Goal: Find specific page/section: Find specific page/section

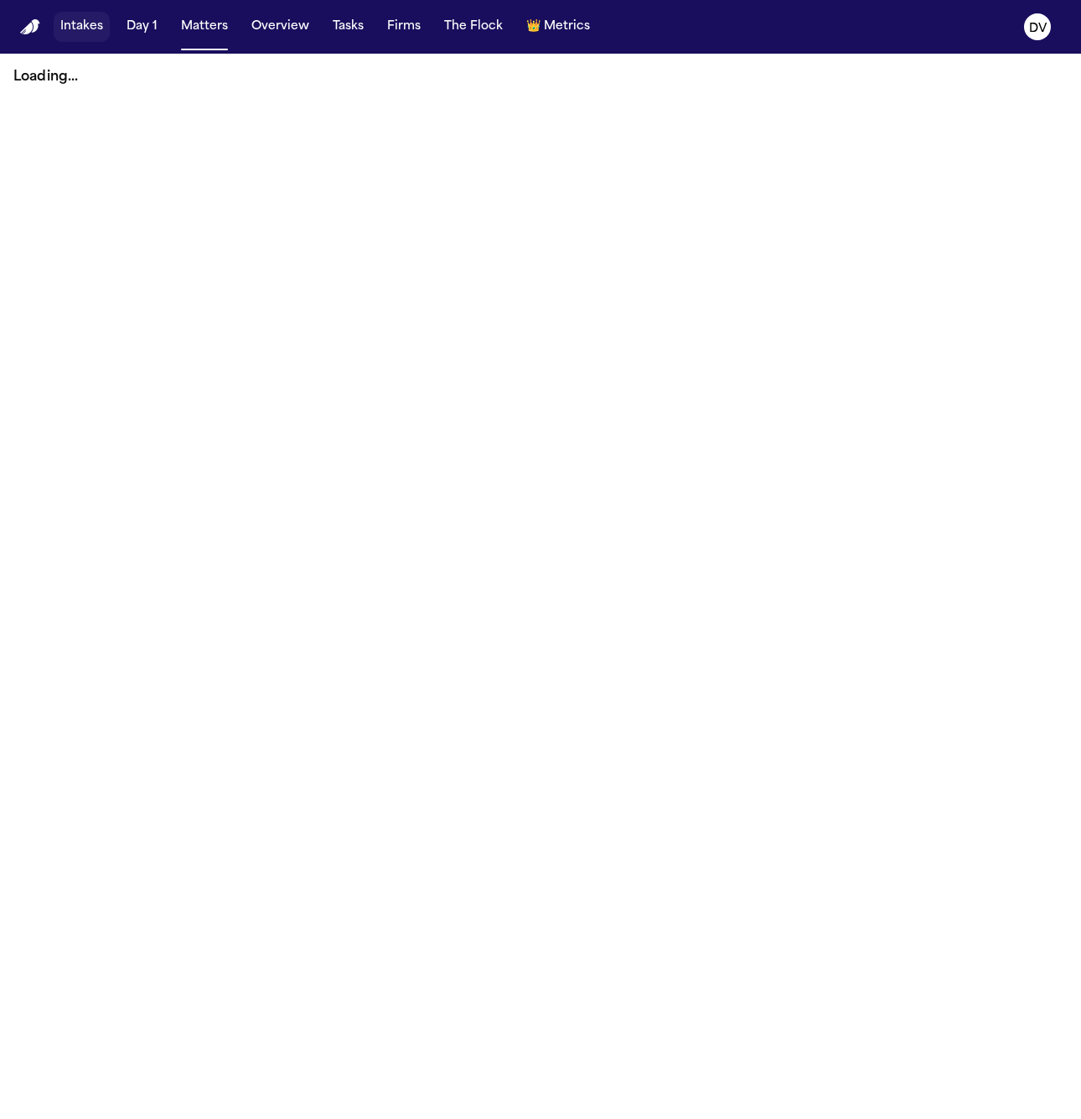
click at [80, 34] on button "Intakes" at bounding box center [82, 27] width 56 height 30
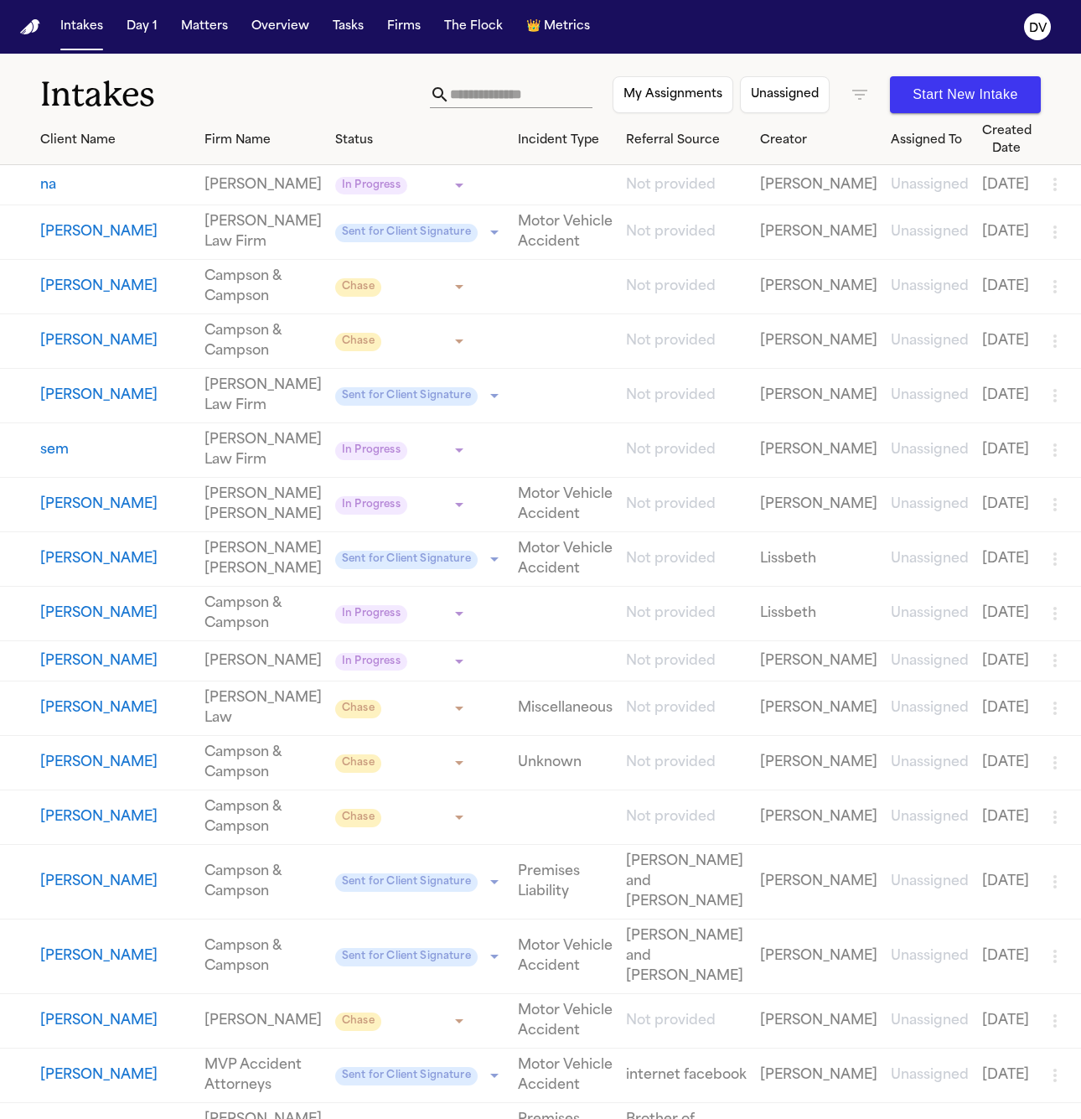
click at [450, 93] on input "text" at bounding box center [521, 94] width 142 height 27
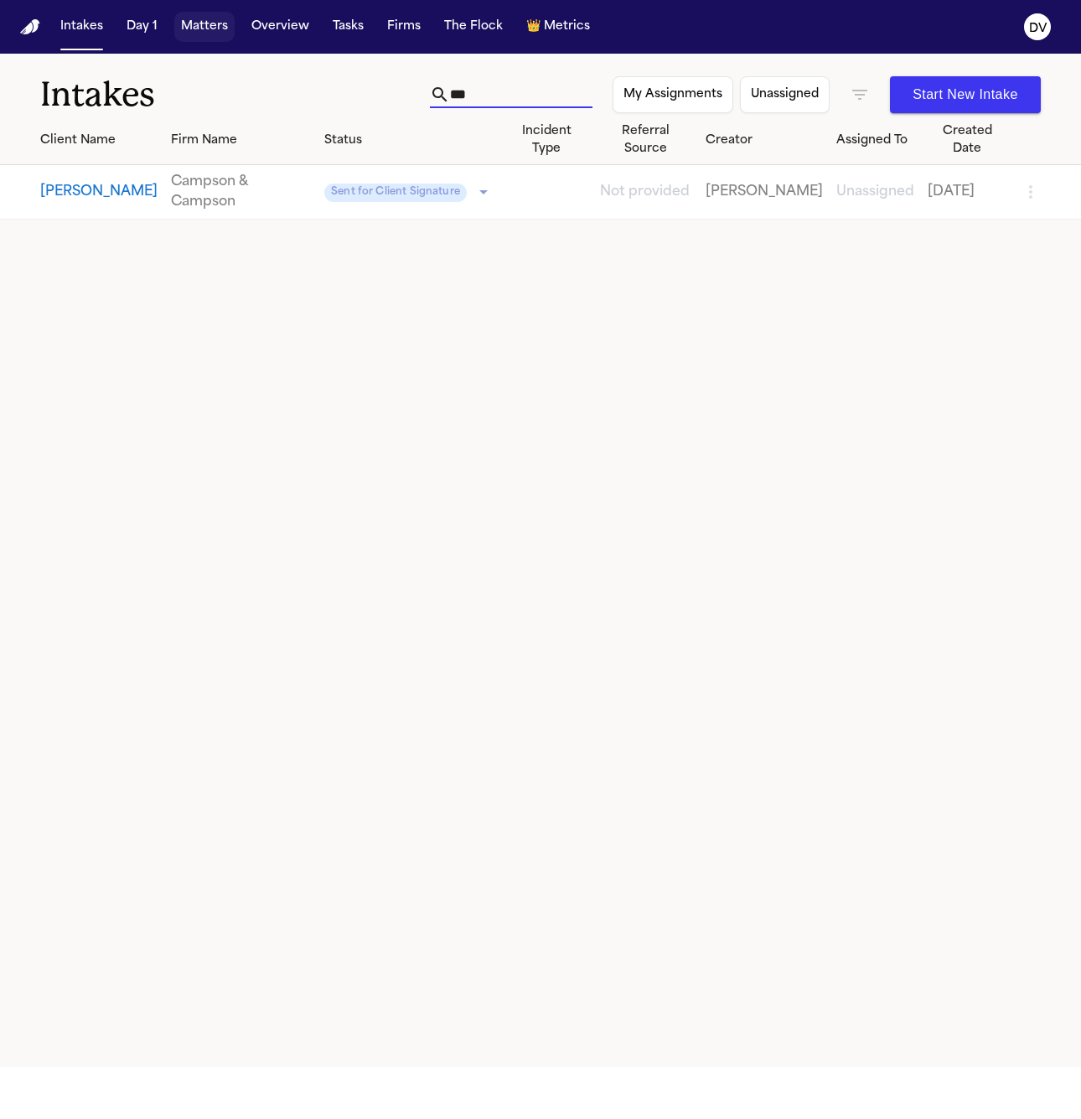
type input "***"
click at [199, 23] on button "Matters" at bounding box center [204, 27] width 60 height 30
